Goal: Information Seeking & Learning: Learn about a topic

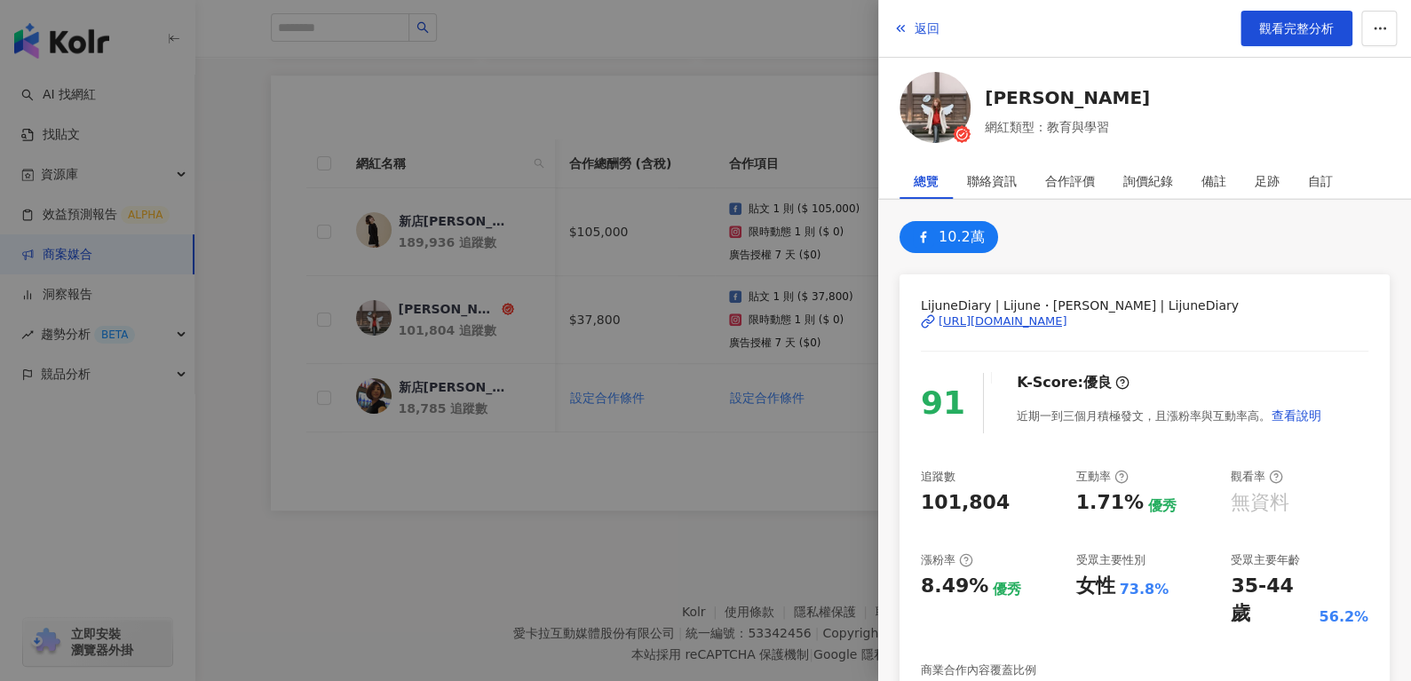
scroll to position [0, 40]
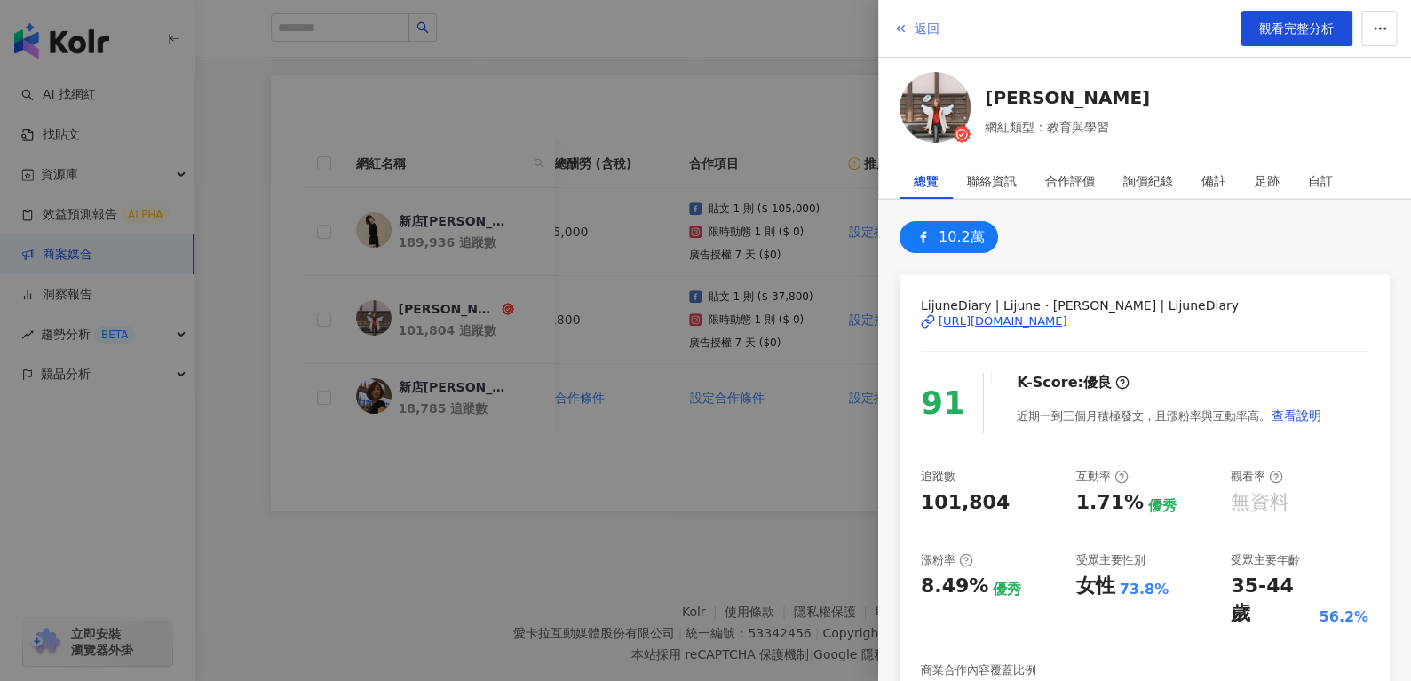
click at [893, 35] on icon "button" at bounding box center [900, 28] width 14 height 14
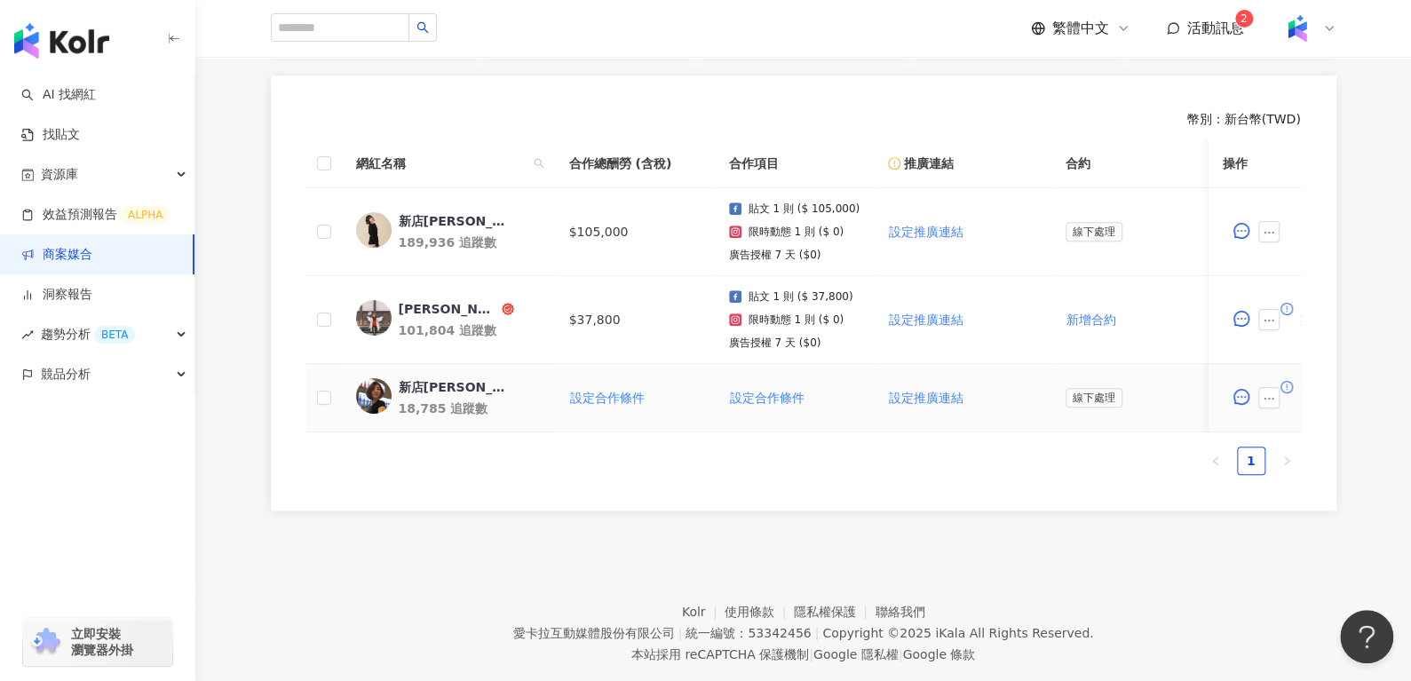
scroll to position [0, 0]
click at [438, 207] on td "新店蔡依林 189,936 追蹤數" at bounding box center [448, 232] width 213 height 88
click at [438, 210] on td "新店蔡依林 189,936 追蹤數" at bounding box center [448, 232] width 213 height 88
click at [438, 212] on div "新店蔡依林" at bounding box center [456, 221] width 115 height 18
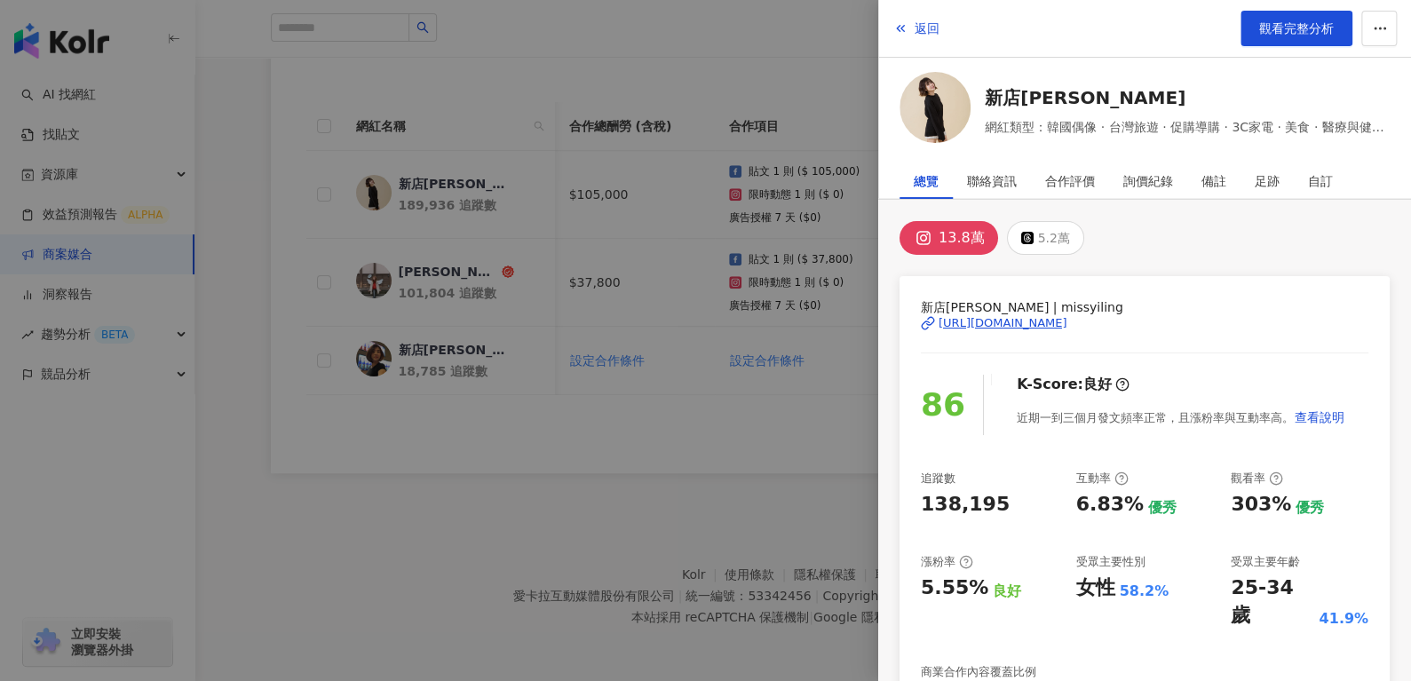
click at [1008, 323] on div "https://www.instagram.com/missyiling/" at bounding box center [1002, 323] width 129 height 16
click at [923, 28] on span "返回" at bounding box center [926, 28] width 25 height 14
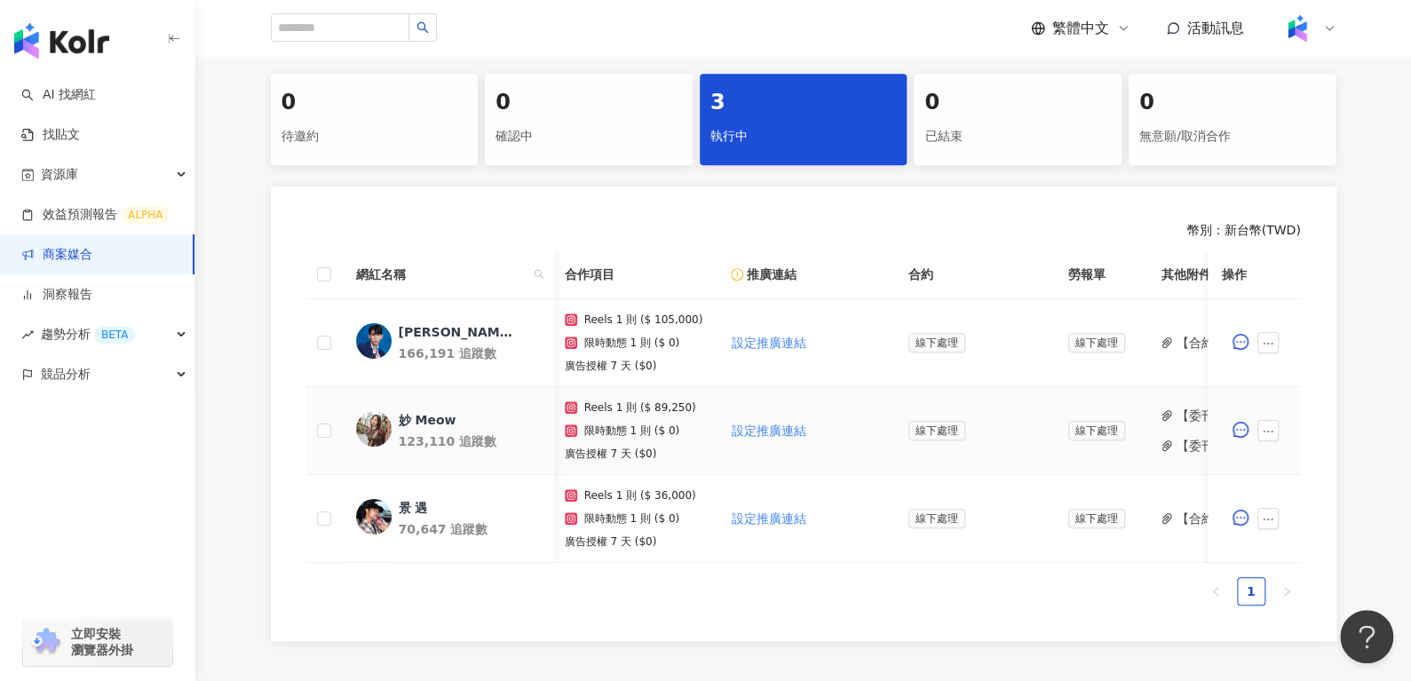
scroll to position [0, 717]
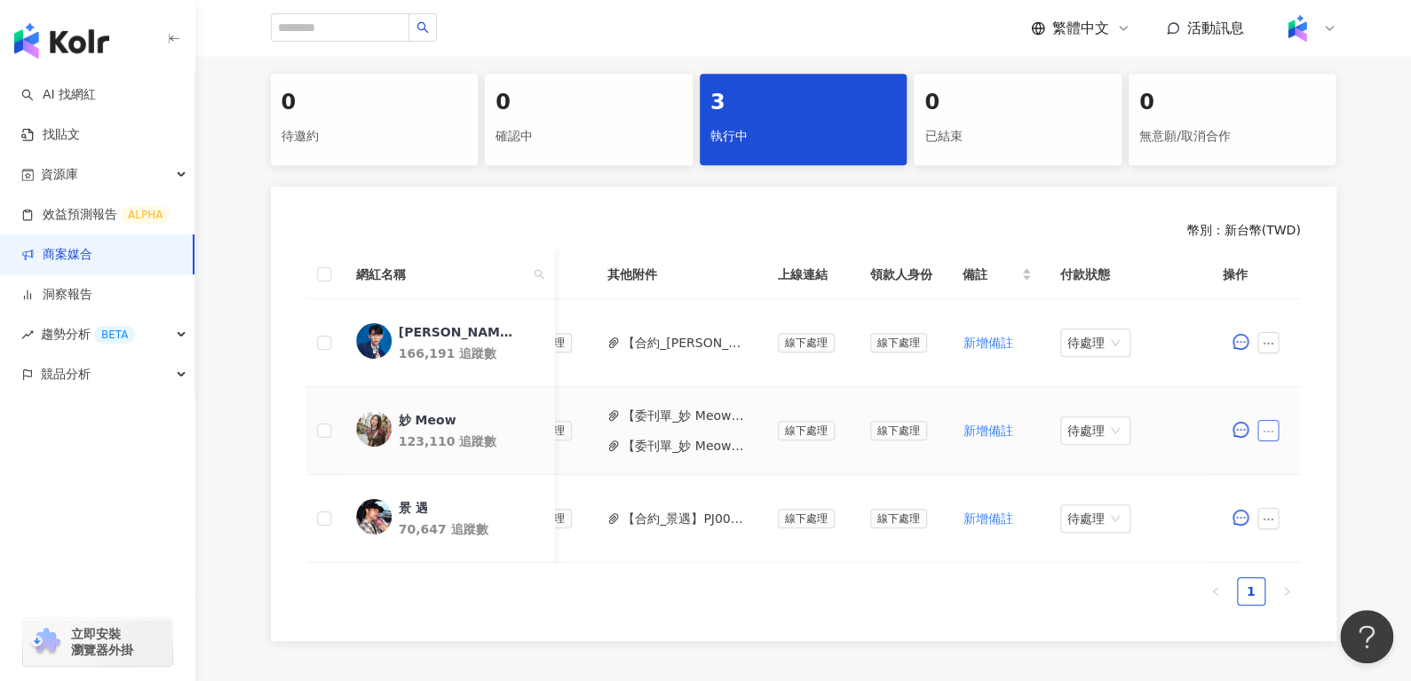
click at [1273, 439] on button "button" at bounding box center [1268, 430] width 21 height 21
click at [1298, 152] on span "新增附件" at bounding box center [1296, 157] width 50 height 14
